Goal: Complete application form: Fill out and submit a form for a specific purpose

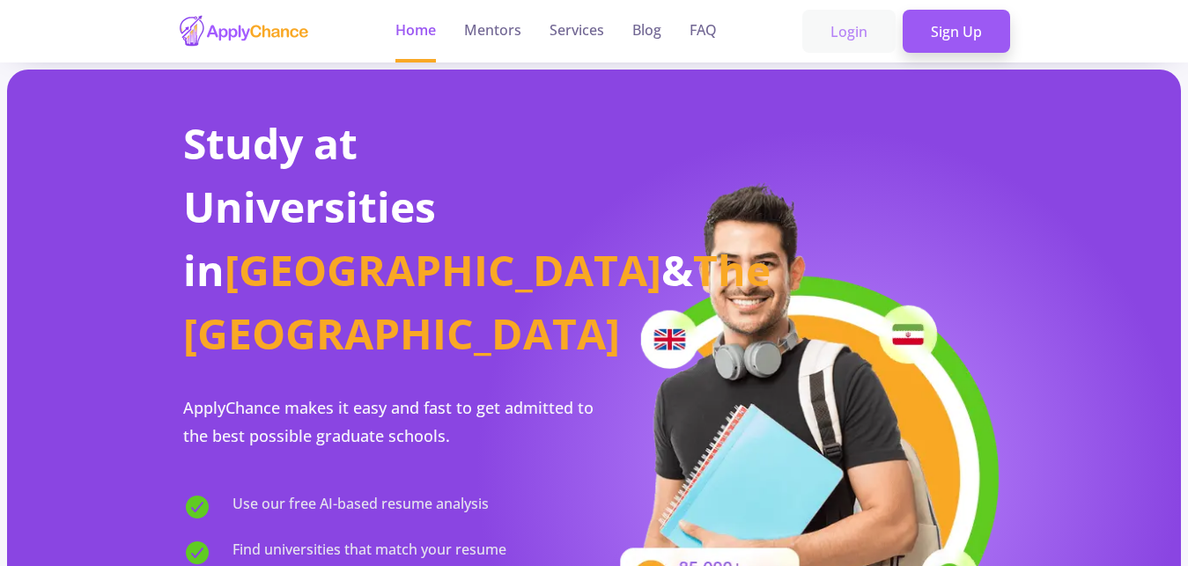
click at [879, 33] on link "Login" at bounding box center [848, 32] width 93 height 44
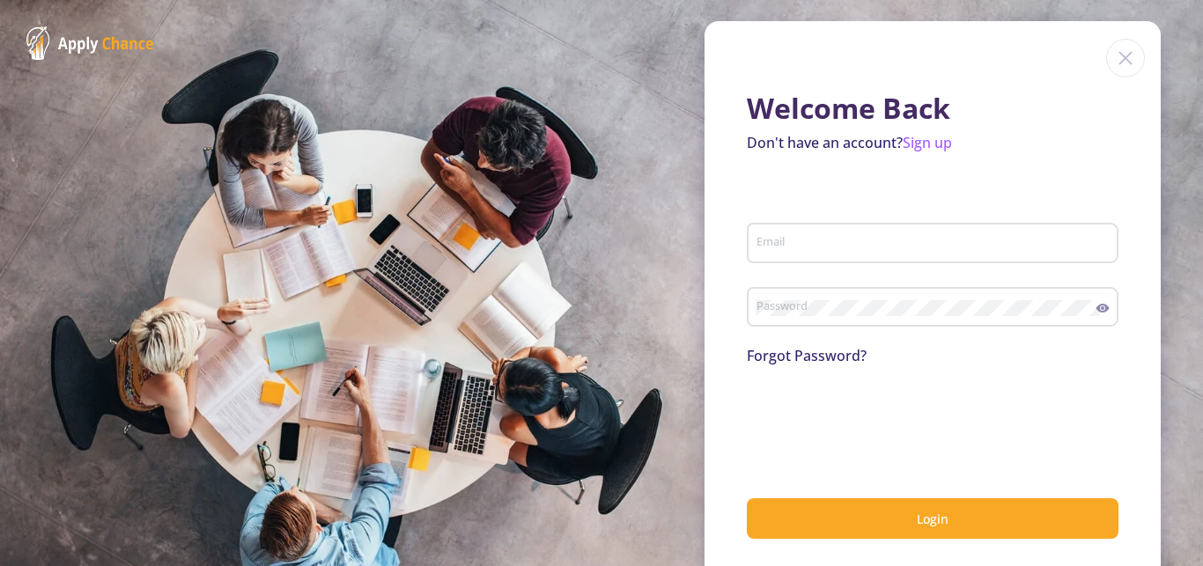
click at [769, 233] on div "Email" at bounding box center [933, 240] width 355 height 46
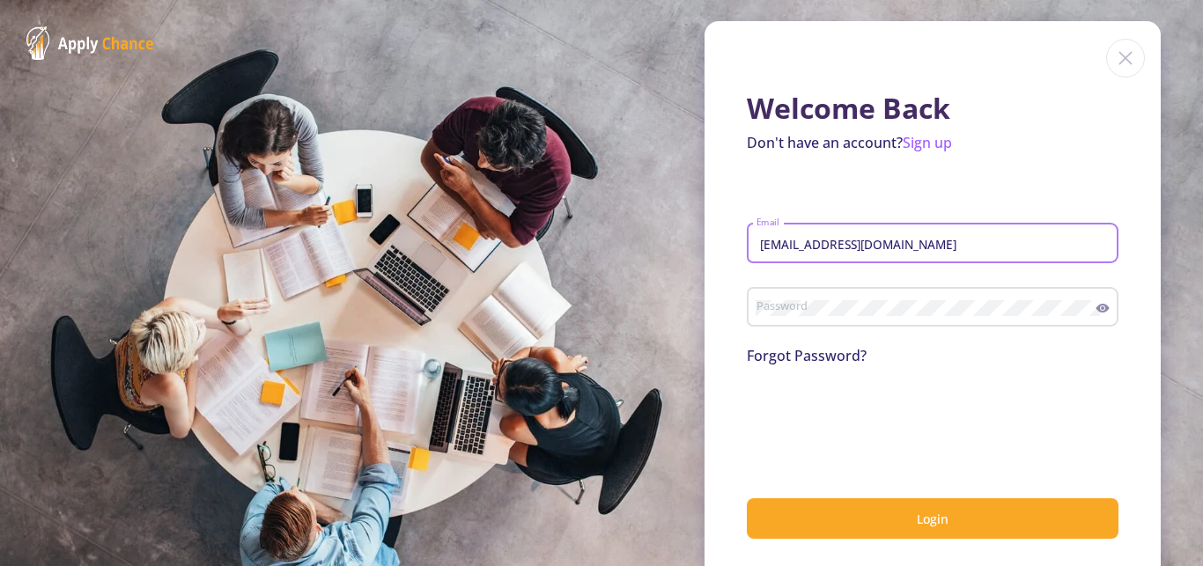
type input "[EMAIL_ADDRESS][DOMAIN_NAME]"
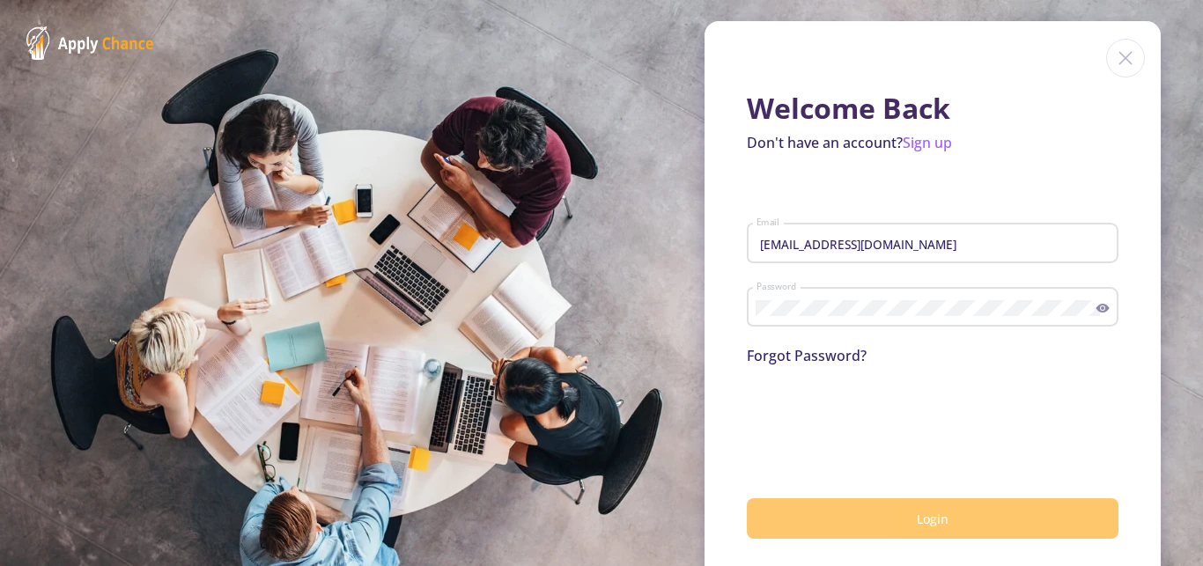
click at [788, 513] on button "Login" at bounding box center [933, 518] width 372 height 41
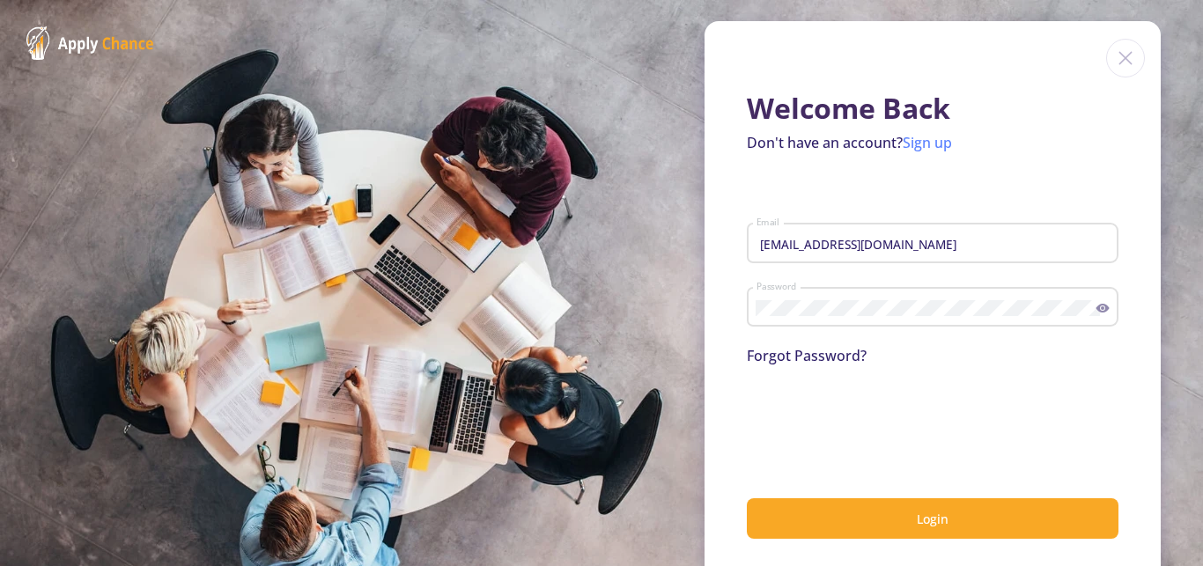
click at [912, 146] on link "Sign up" at bounding box center [927, 142] width 49 height 19
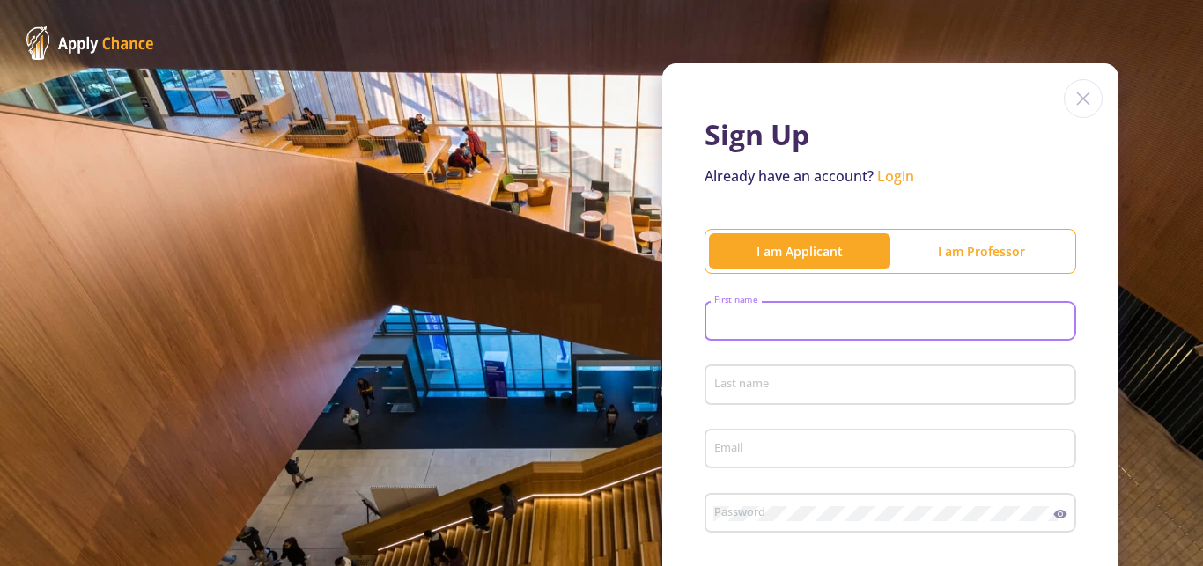
click at [761, 323] on input "First name" at bounding box center [892, 322] width 359 height 16
type input "parsa"
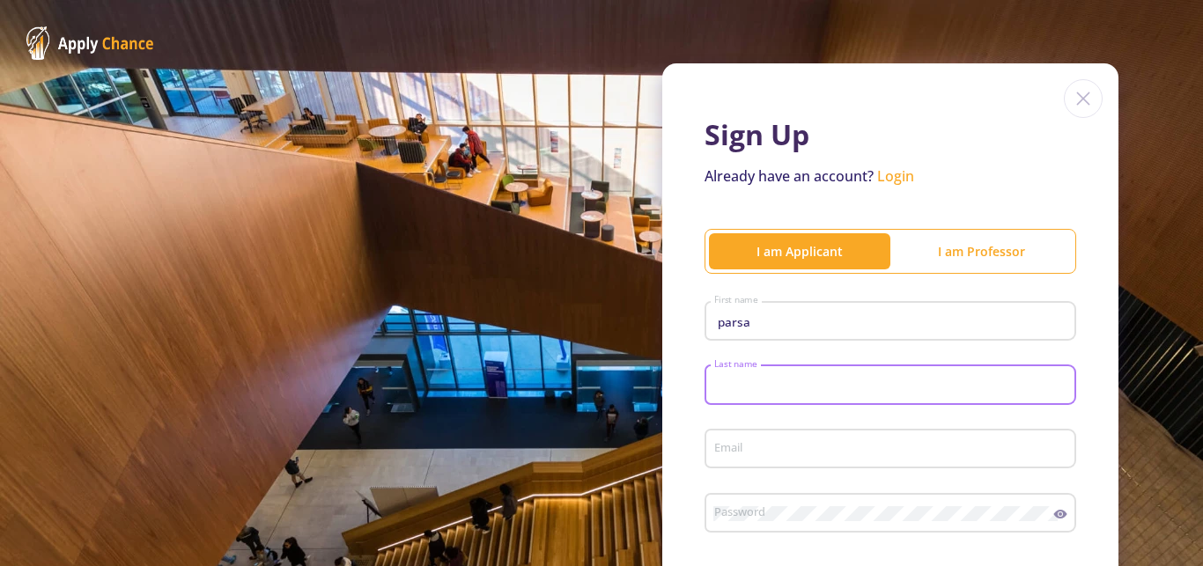
click at [768, 380] on input "Last name" at bounding box center [892, 386] width 359 height 16
type input "bennet"
click at [756, 448] on input "Email" at bounding box center [892, 450] width 359 height 16
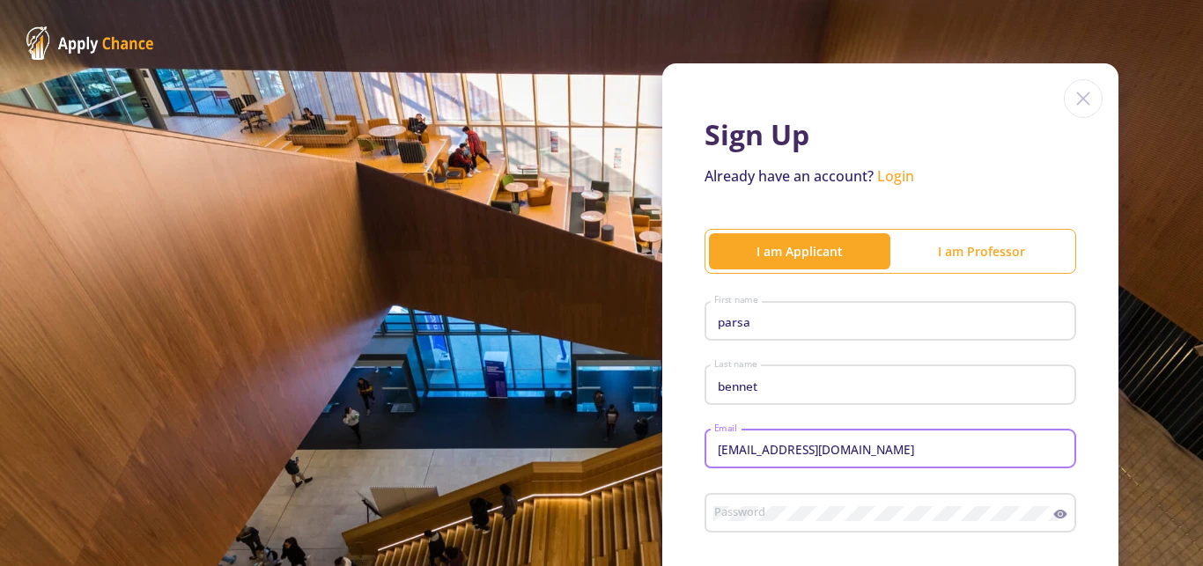
type input "[EMAIL_ADDRESS][DOMAIN_NAME]"
click at [1042, 539] on div "Password" at bounding box center [891, 519] width 372 height 58
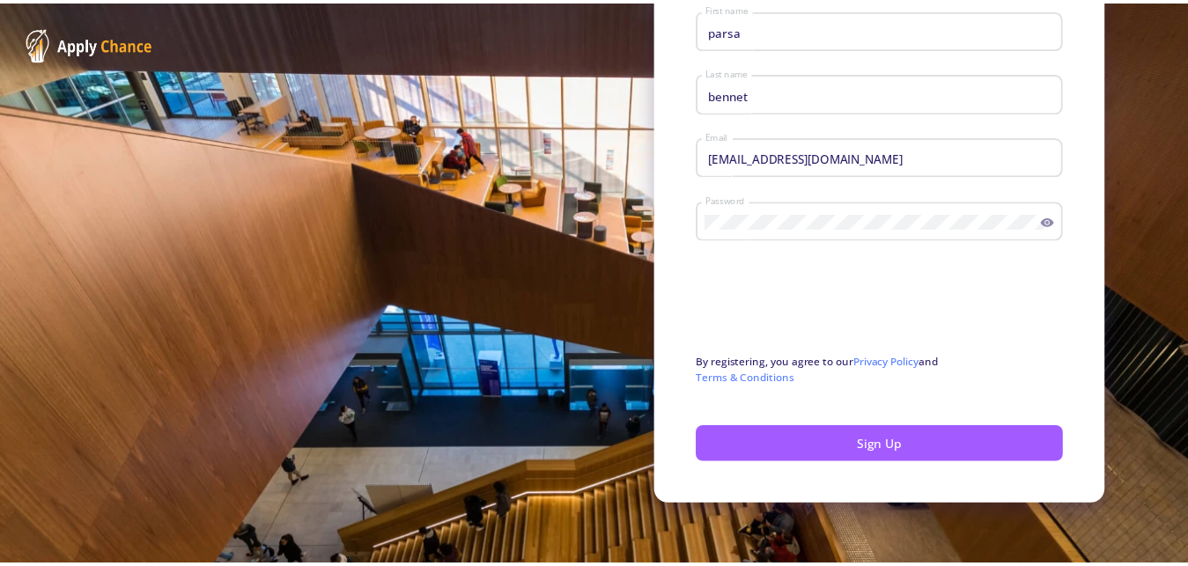
scroll to position [296, 0]
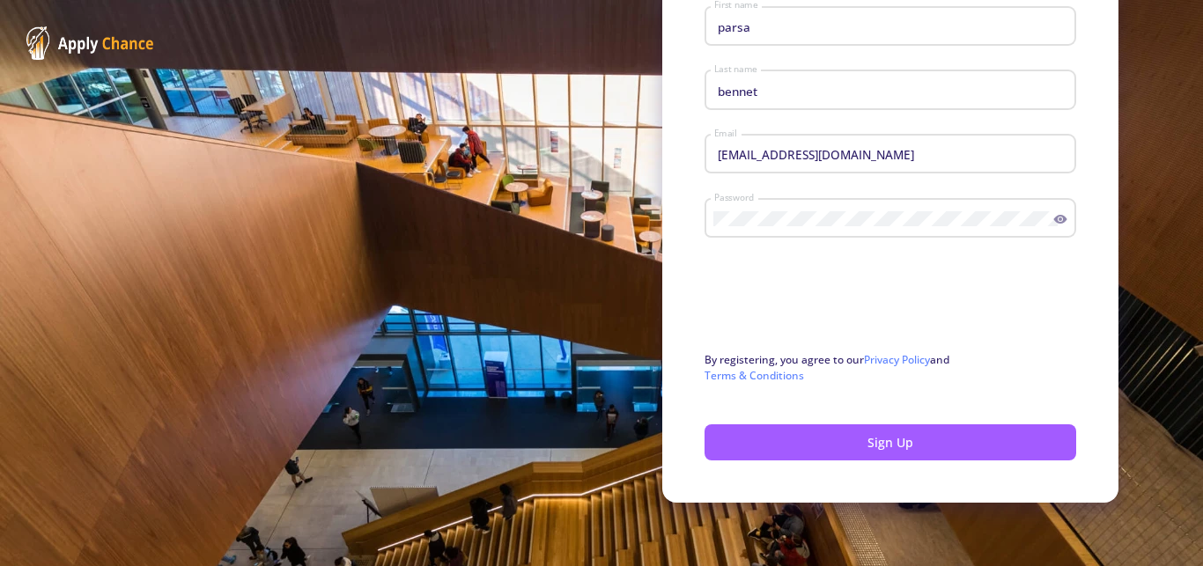
drag, startPoint x: 1193, startPoint y: 561, endPoint x: 904, endPoint y: 352, distance: 356.4
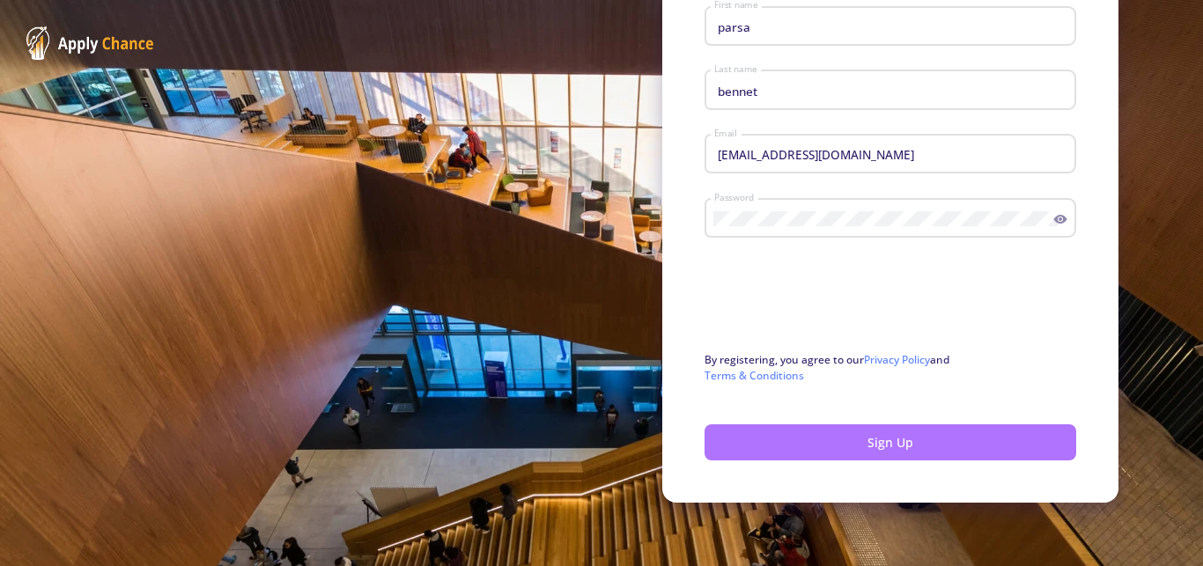
click at [764, 448] on button "Sign Up" at bounding box center [891, 442] width 372 height 36
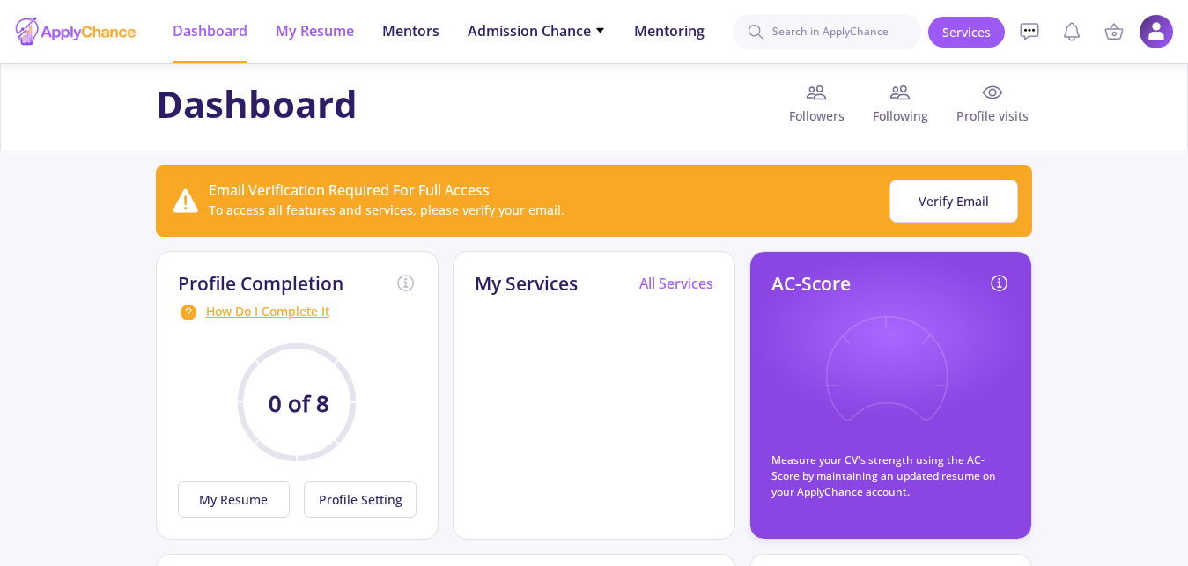
click at [300, 40] on span "My Resume" at bounding box center [315, 30] width 78 height 21
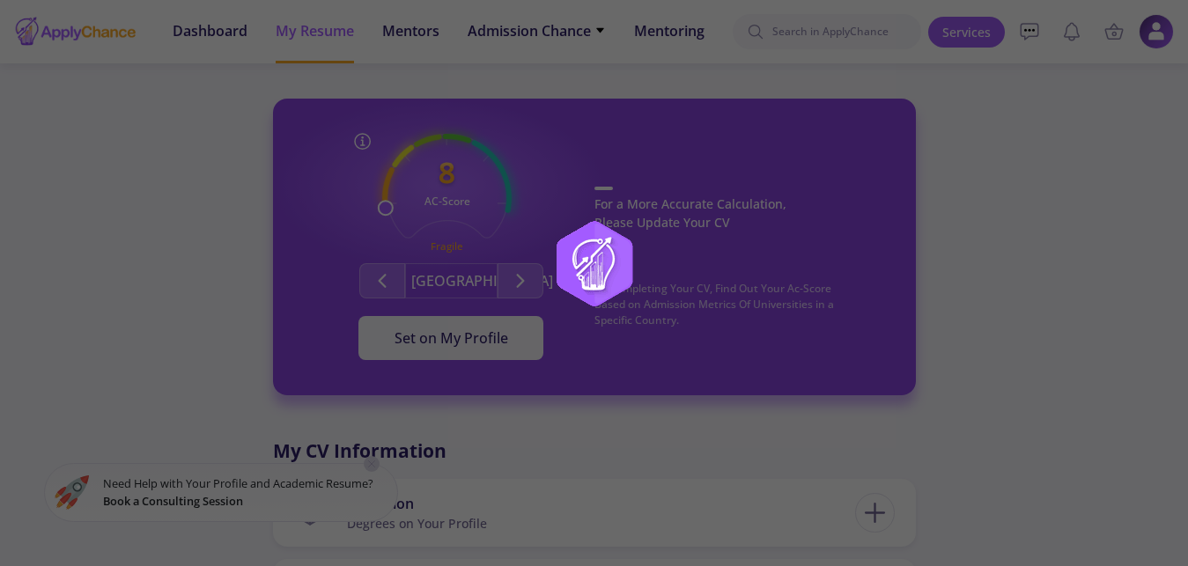
click at [656, 206] on img at bounding box center [594, 283] width 220 height 220
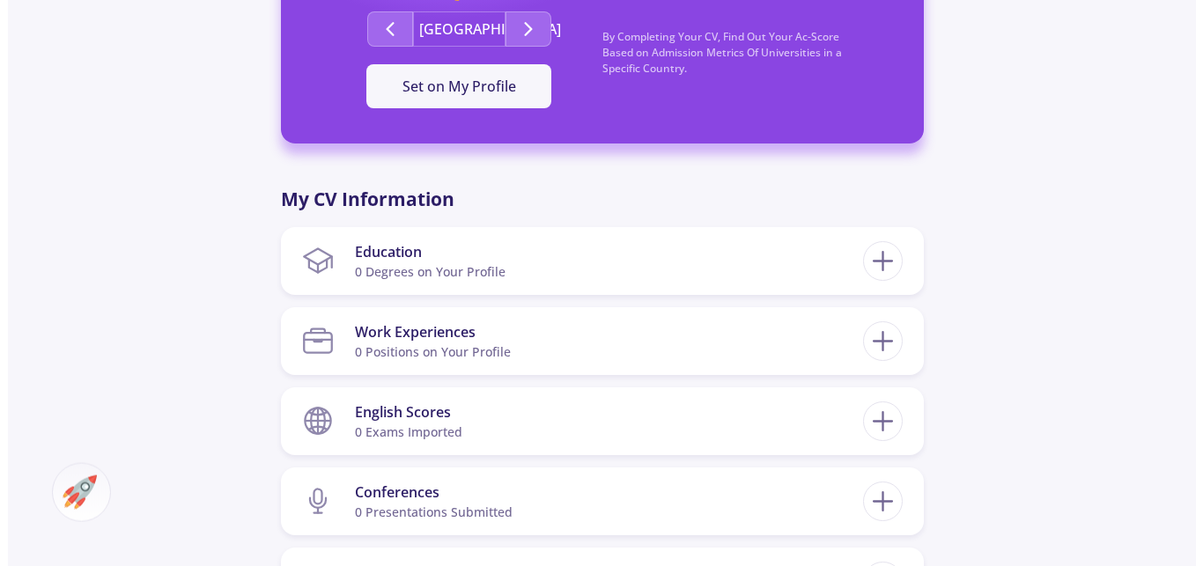
scroll to position [666, 0]
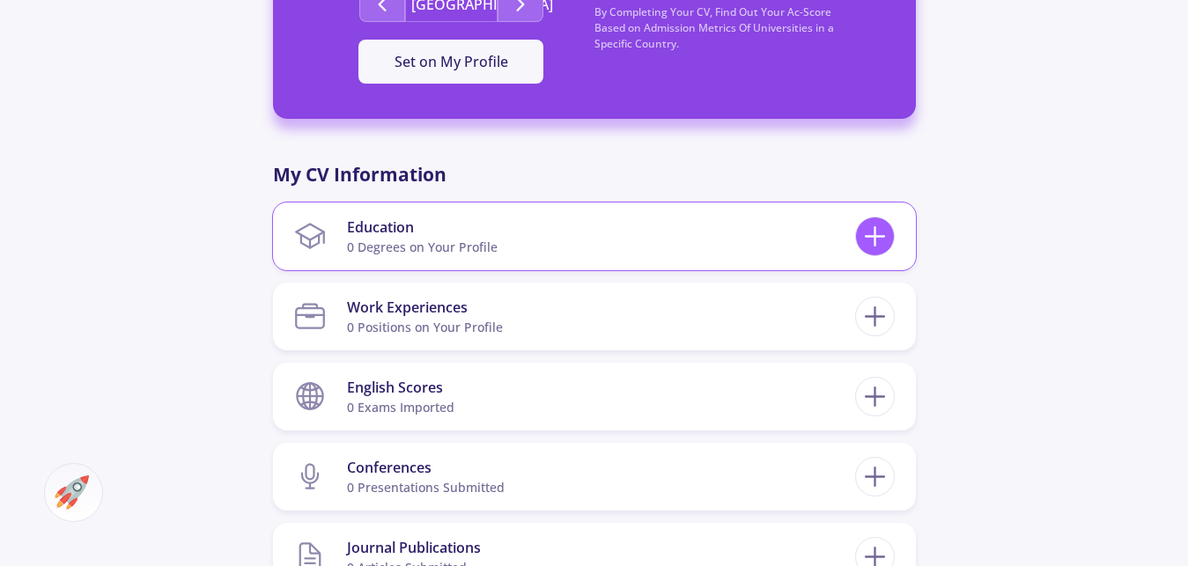
click at [890, 223] on icon at bounding box center [875, 236] width 33 height 33
checkbox input "false"
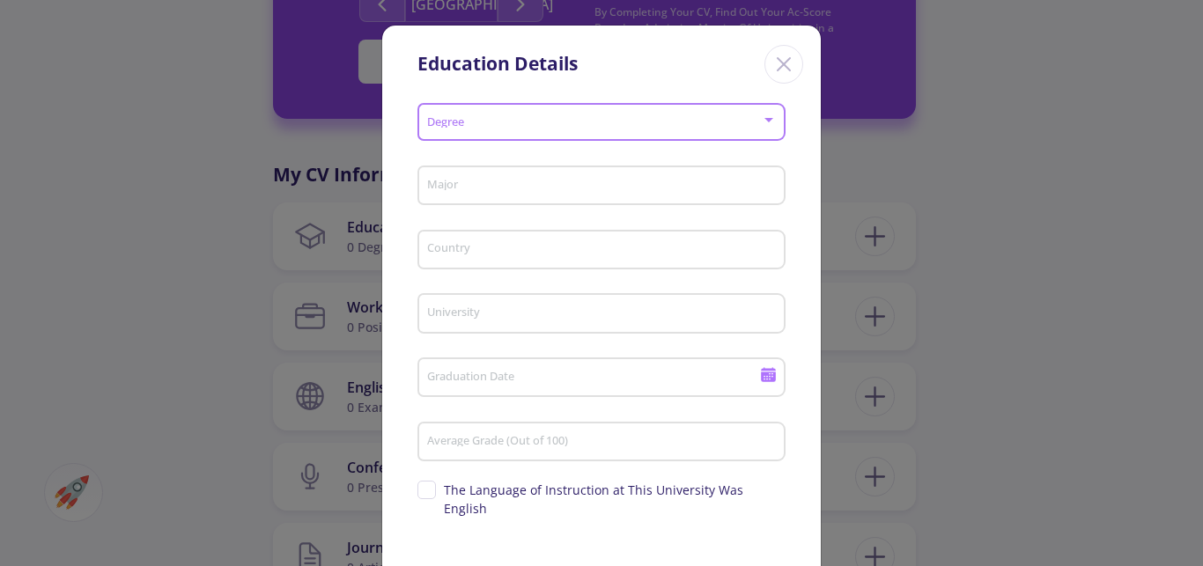
click at [761, 121] on div at bounding box center [769, 120] width 16 height 14
